Goal: Browse casually: Explore the website without a specific task or goal

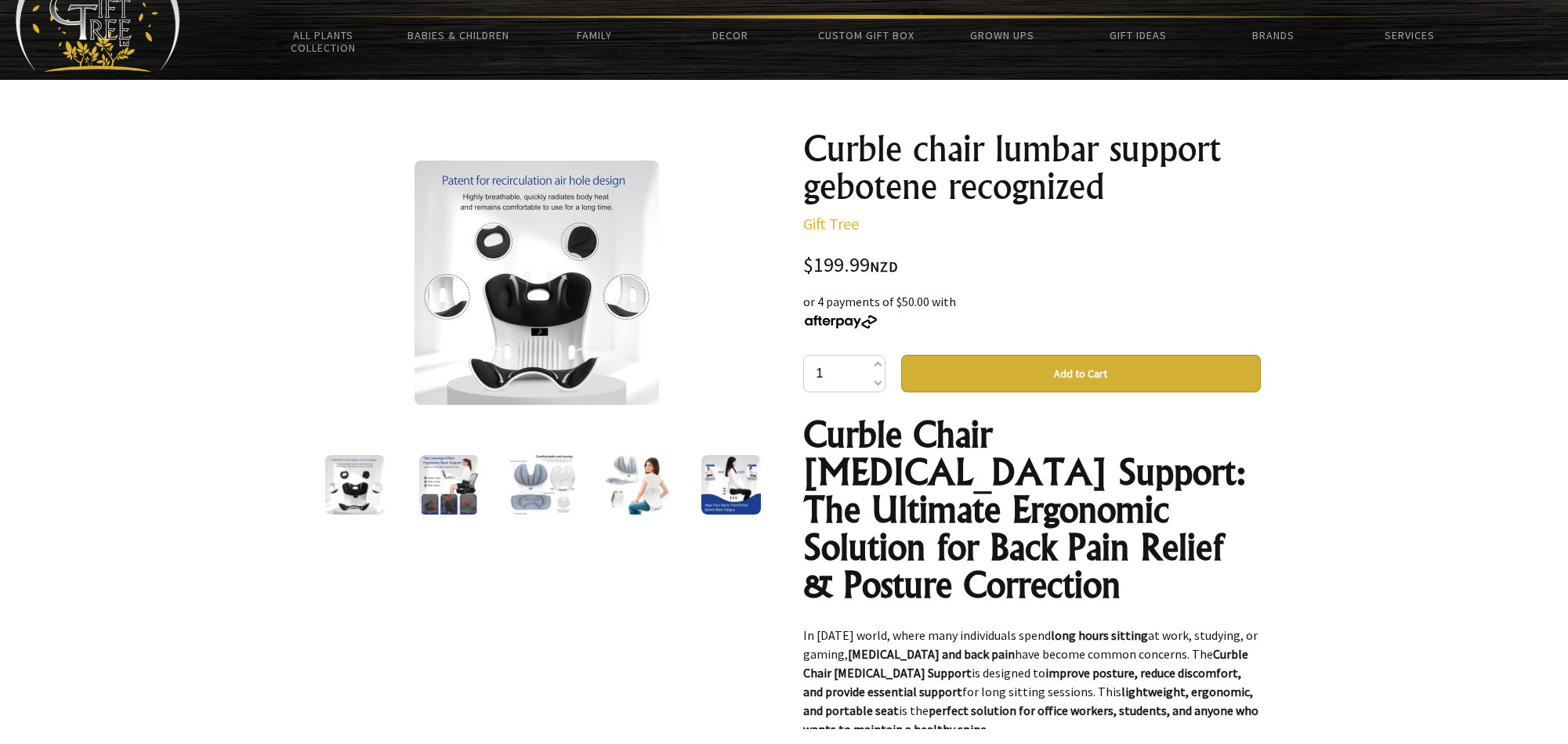
scroll to position [81, 0]
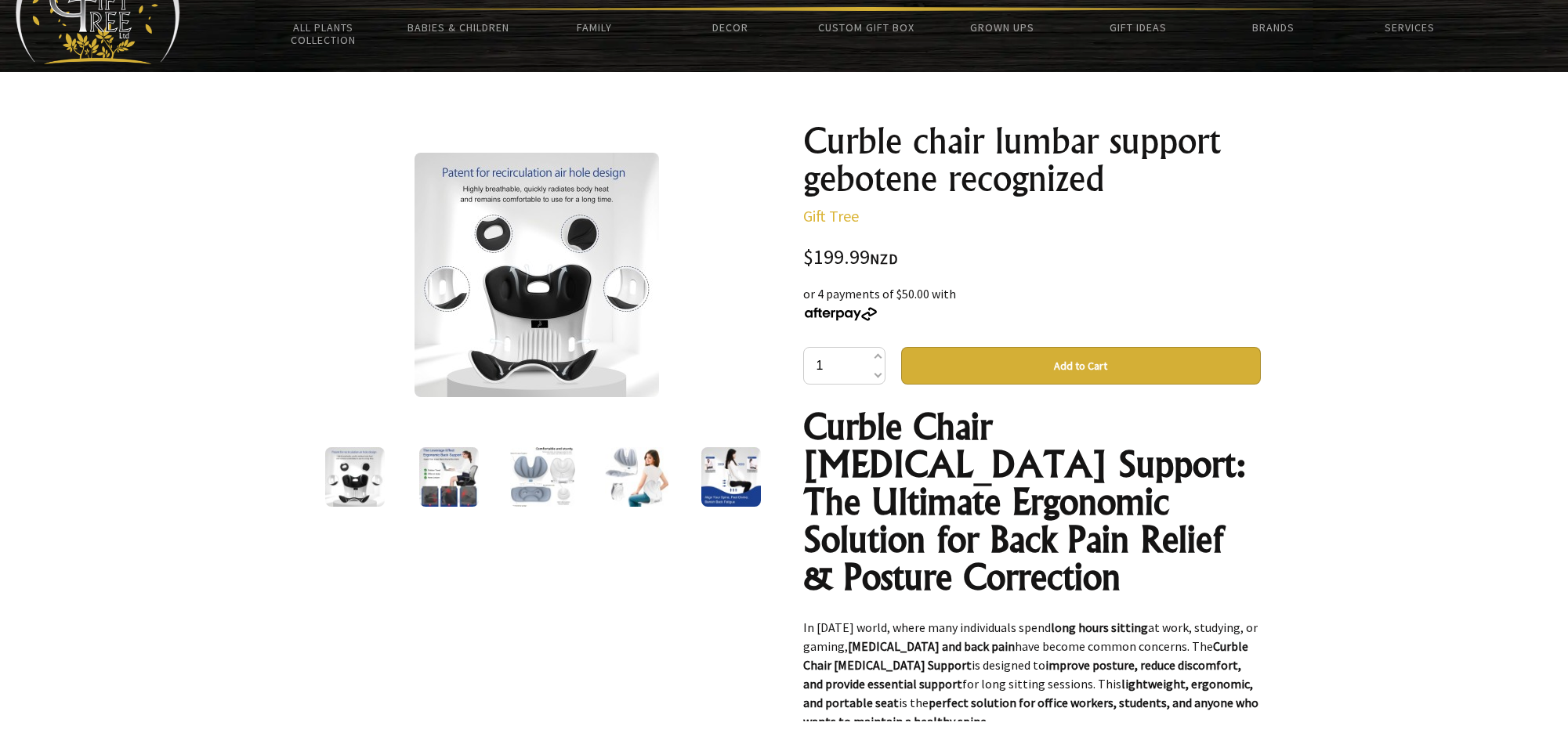
click at [556, 468] on img at bounding box center [543, 477] width 66 height 59
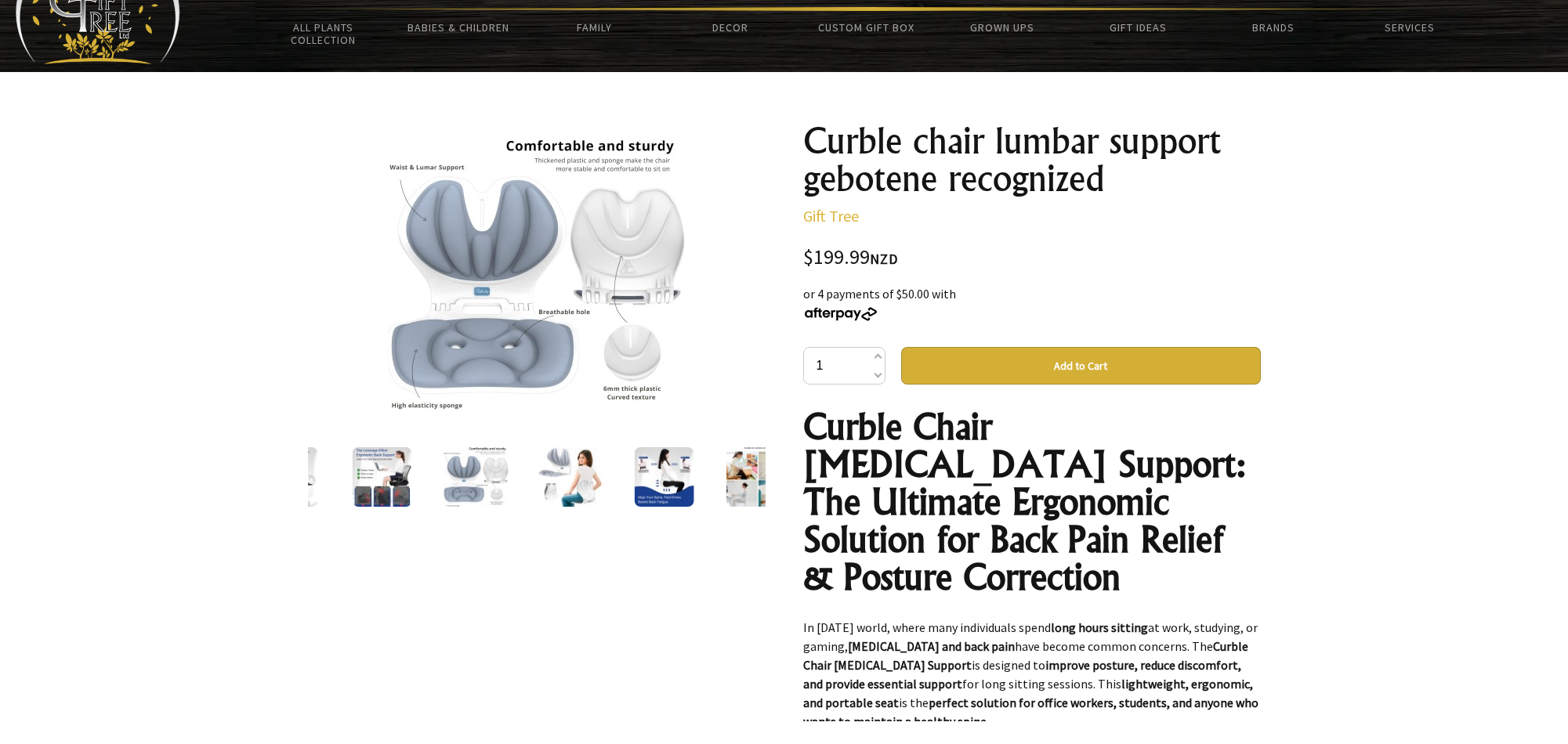
click at [592, 462] on img at bounding box center [570, 477] width 63 height 59
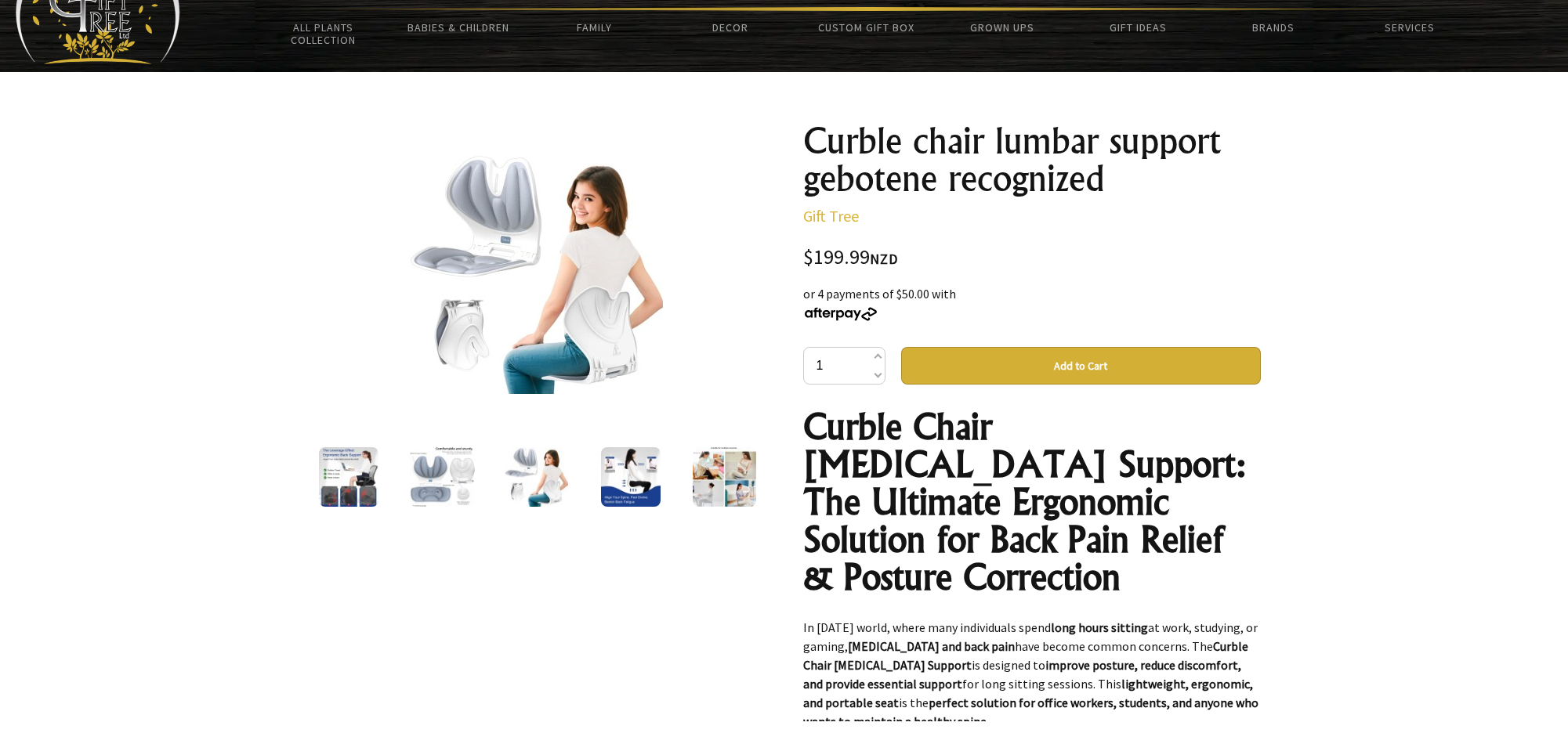
click at [614, 457] on img at bounding box center [631, 477] width 59 height 59
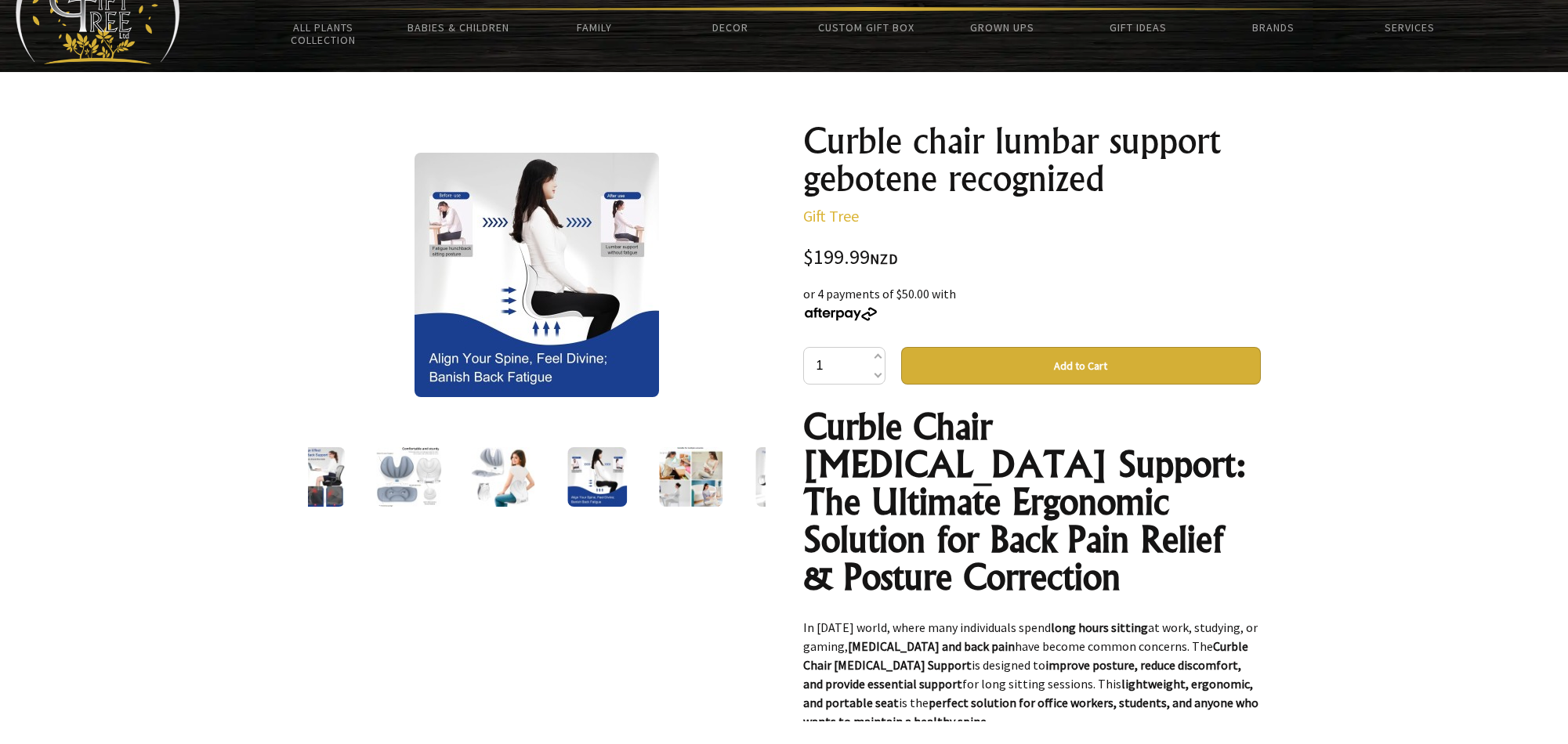
click at [625, 455] on img at bounding box center [597, 477] width 59 height 59
click at [620, 461] on img at bounding box center [597, 477] width 59 height 59
click at [655, 457] on div at bounding box center [691, 477] width 94 height 66
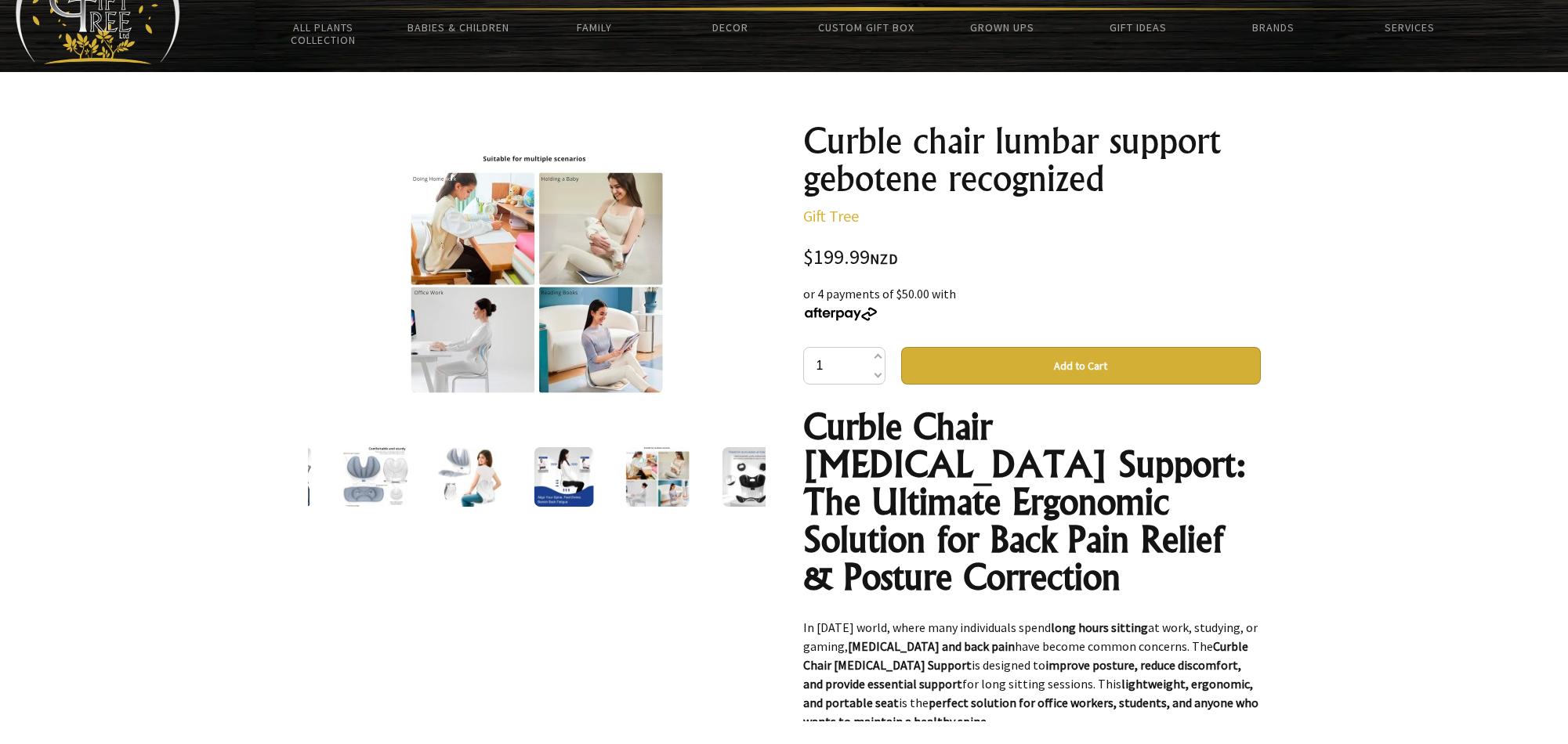
click at [678, 461] on img at bounding box center [657, 477] width 63 height 59
click at [739, 464] on img at bounding box center [752, 477] width 59 height 59
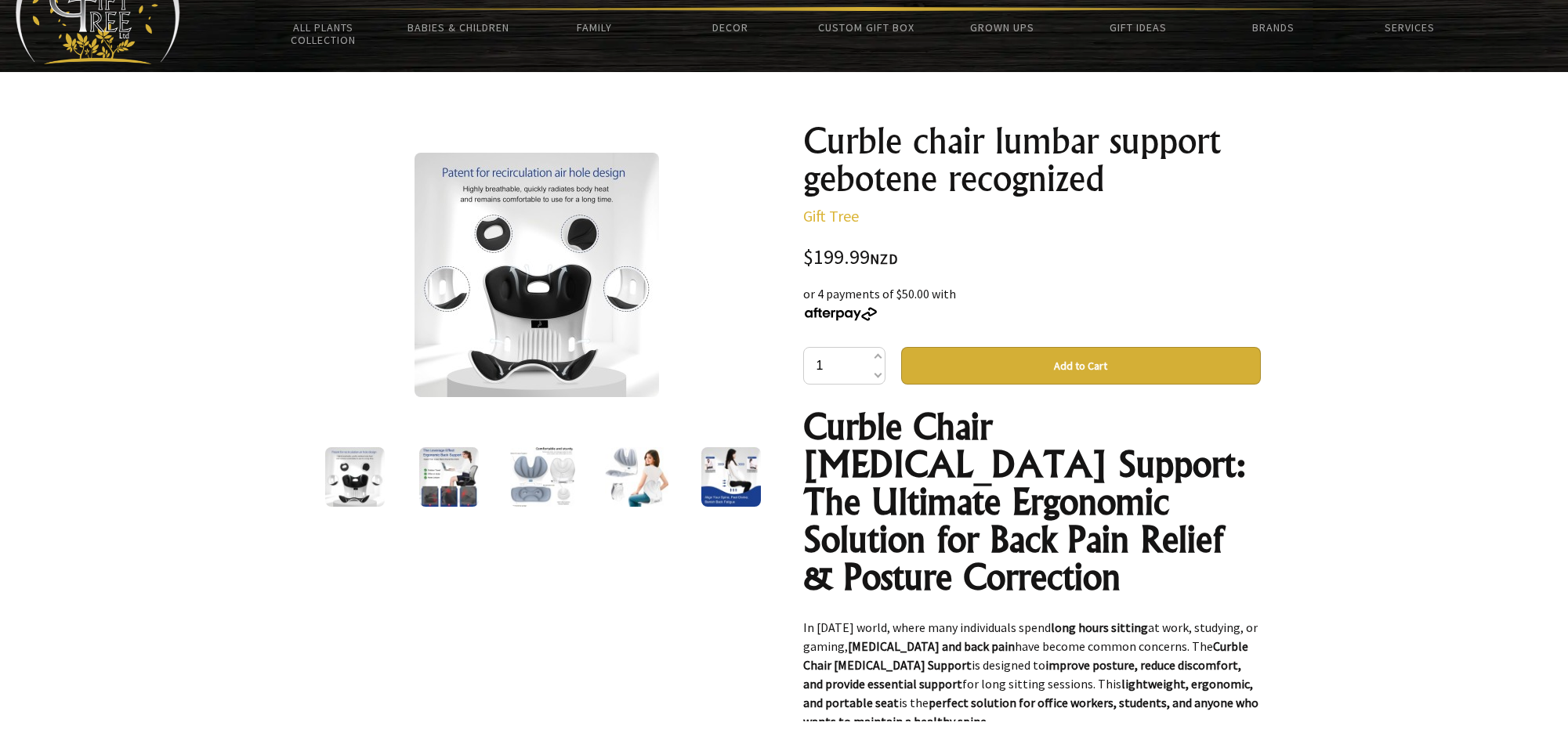
click at [543, 469] on img at bounding box center [543, 477] width 66 height 59
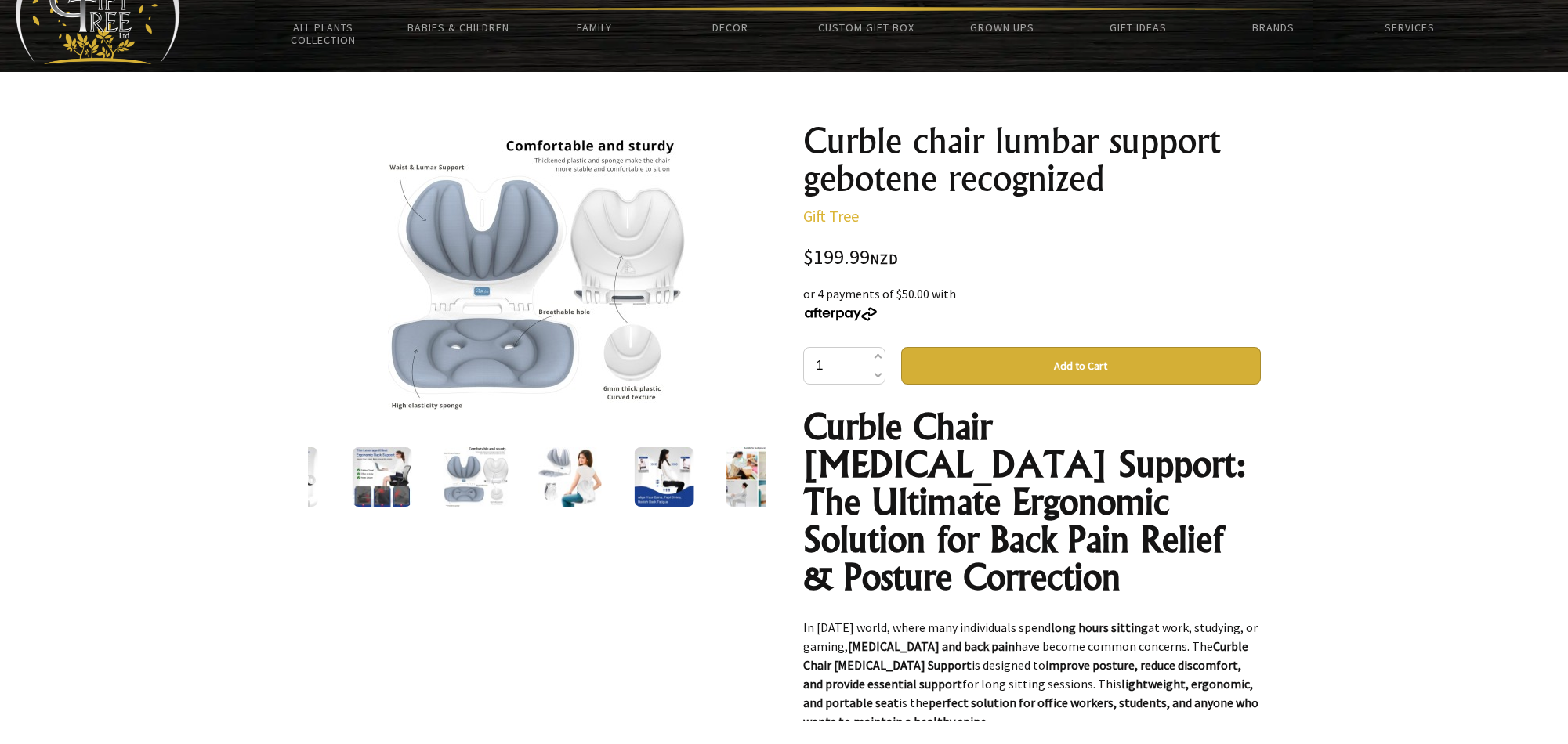
click at [650, 477] on img at bounding box center [664, 477] width 59 height 59
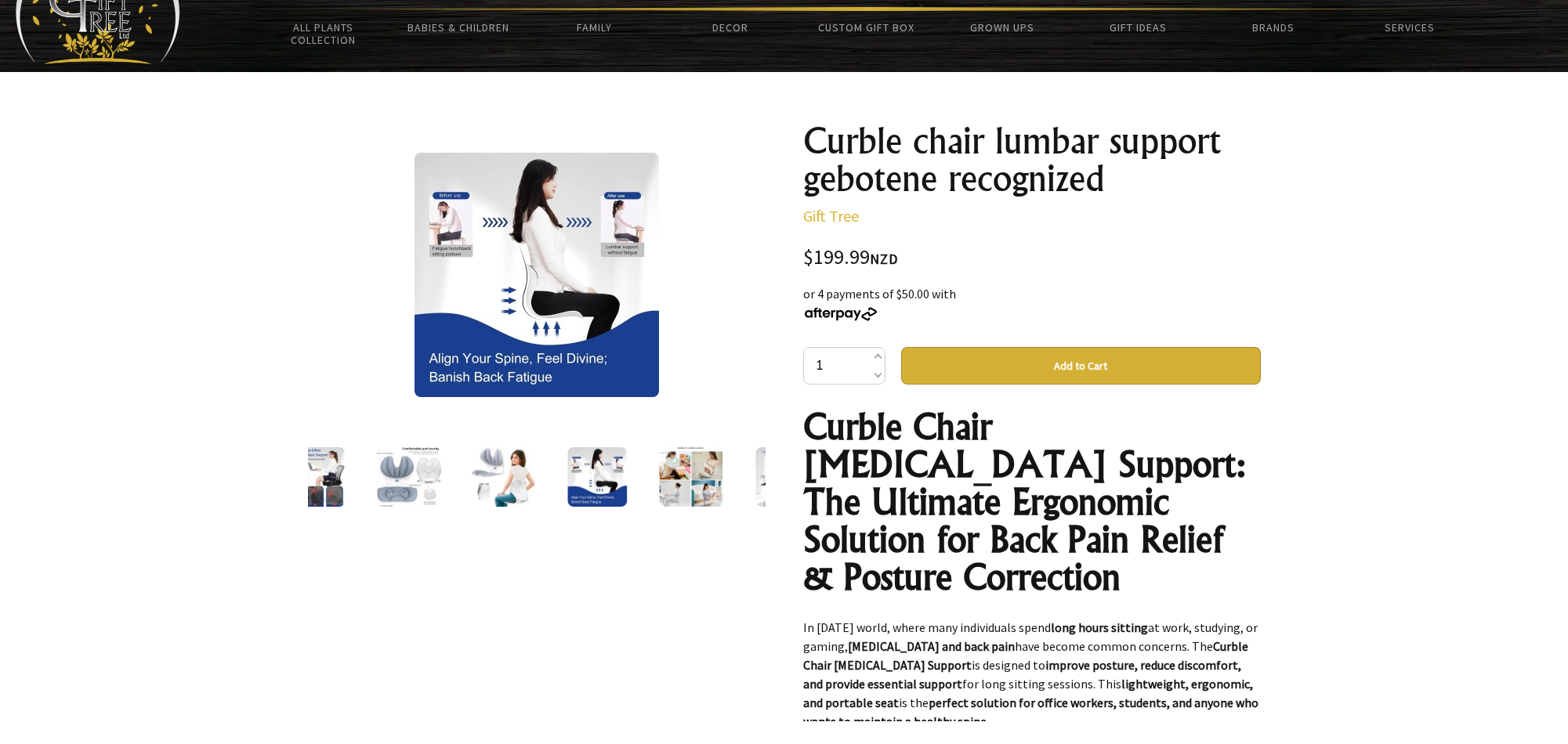
click at [656, 474] on div at bounding box center [691, 477] width 94 height 66
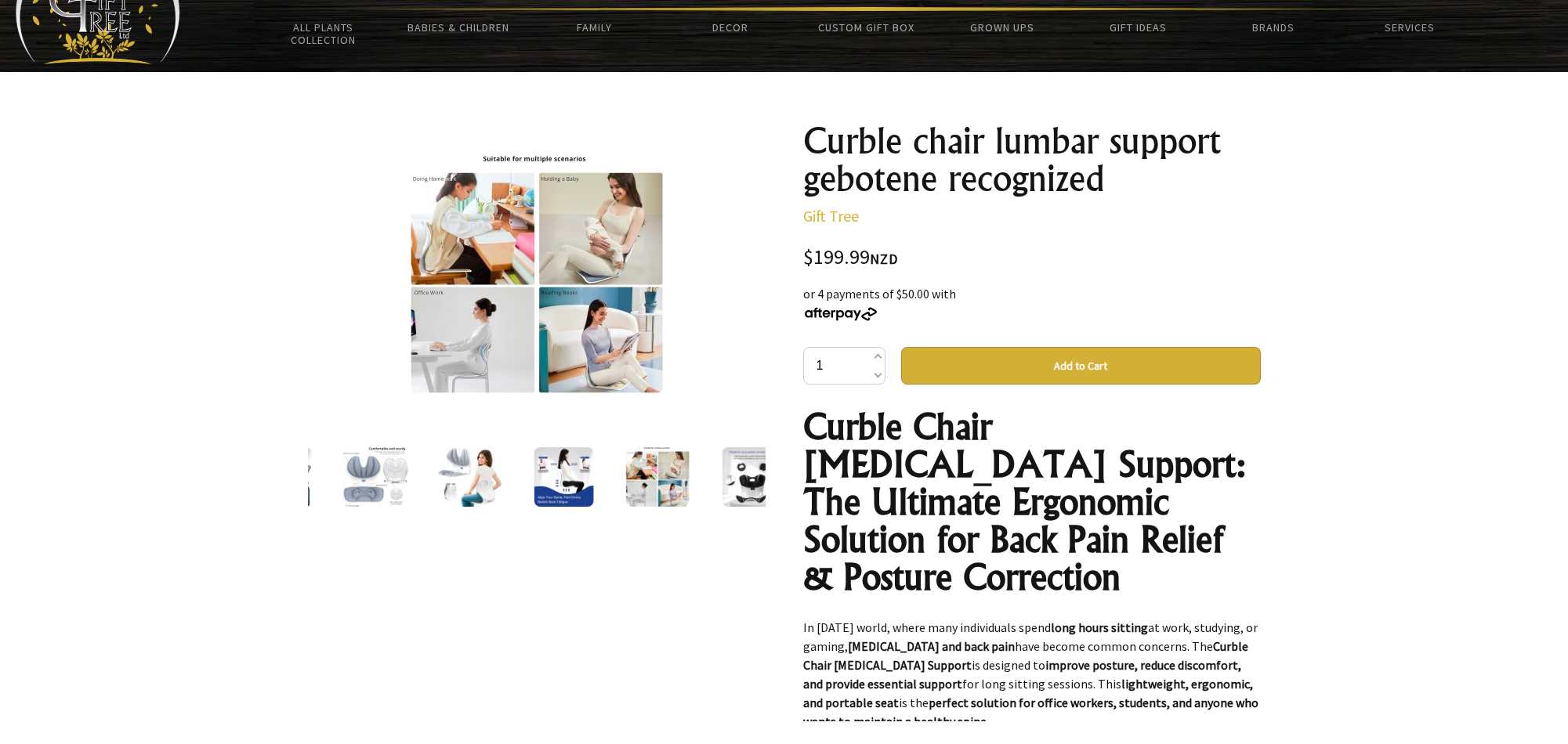
click at [715, 469] on div at bounding box center [752, 477] width 94 height 66
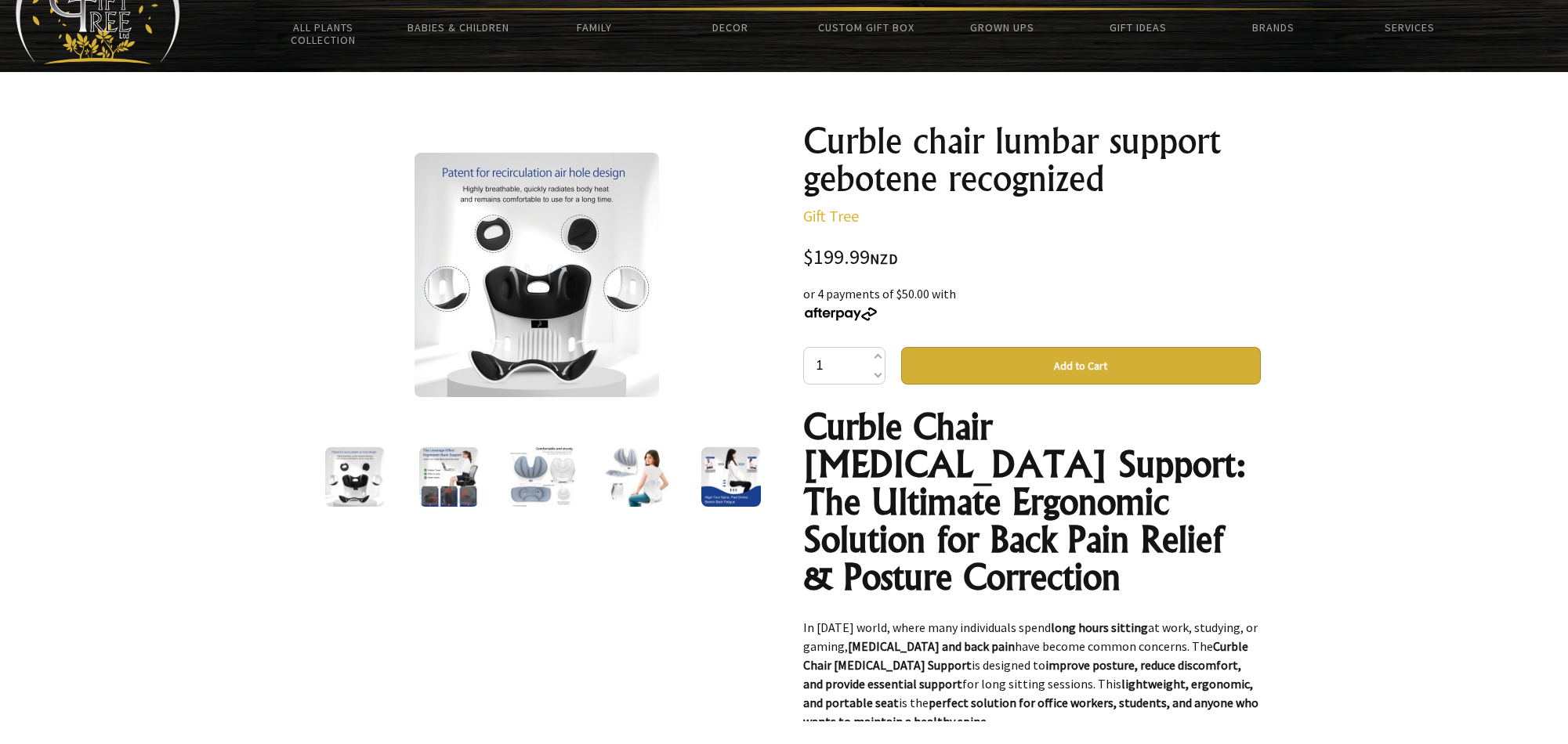
drag, startPoint x: 276, startPoint y: 401, endPoint x: 319, endPoint y: 316, distance: 95.3
click at [302, 340] on section "1 /6 Curble chair [MEDICAL_DATA] support gebotene recognized Gift Tree $199.99 …" at bounding box center [784, 577] width 1568 height 1010
click at [317, 318] on div "1 /6" at bounding box center [536, 576] width 483 height 935
